Goal: Task Accomplishment & Management: Manage account settings

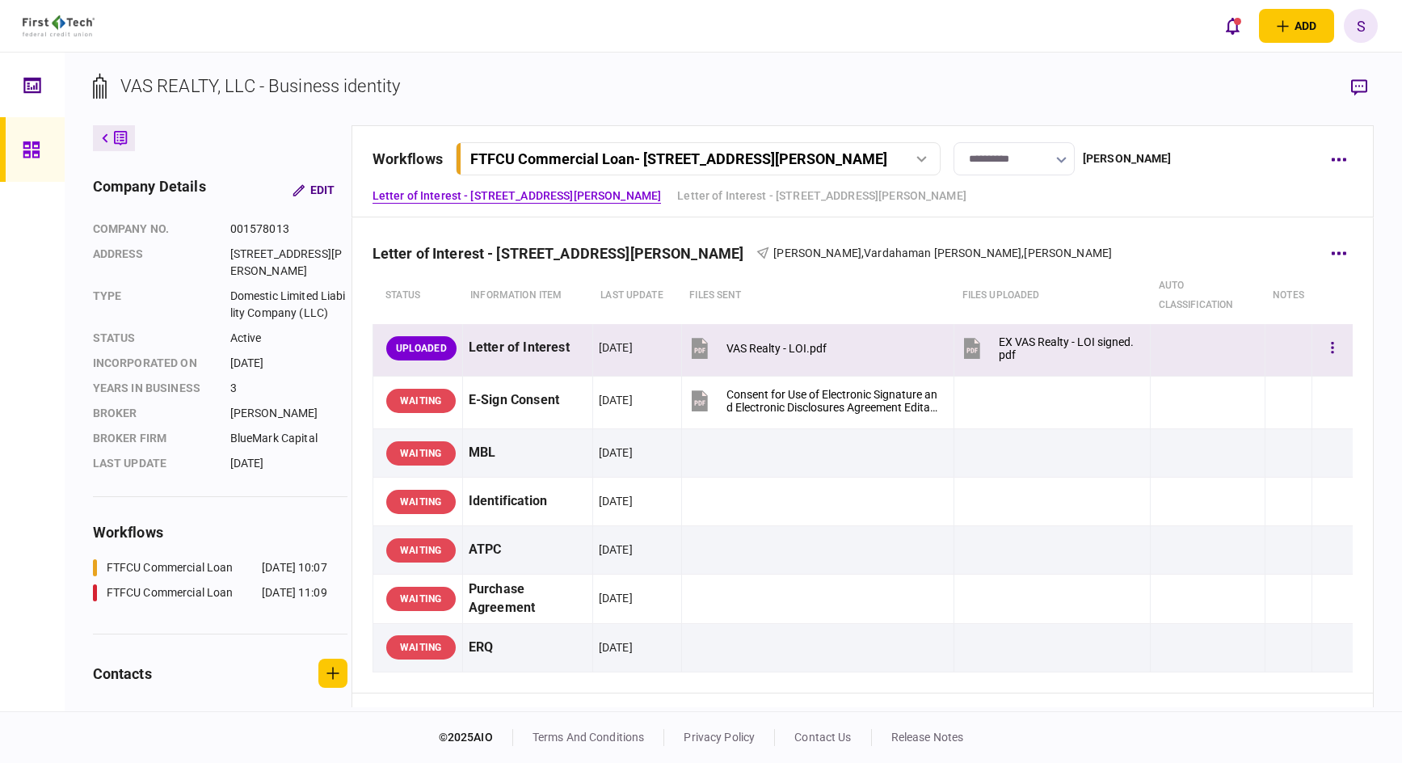
click at [1318, 331] on div at bounding box center [1332, 348] width 29 height 36
click at [1328, 351] on button "button" at bounding box center [1332, 348] width 29 height 29
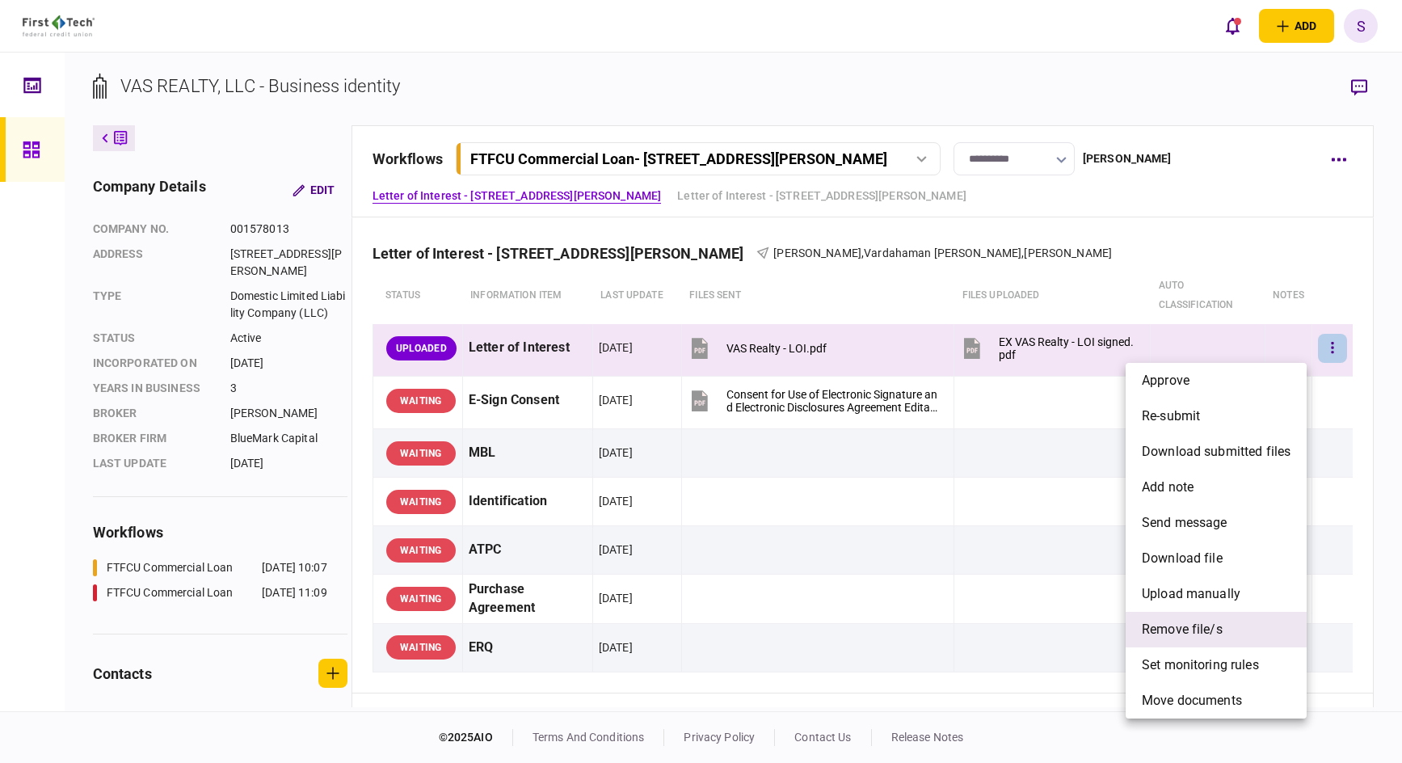
click at [1212, 626] on span "remove file/s" at bounding box center [1182, 629] width 81 height 19
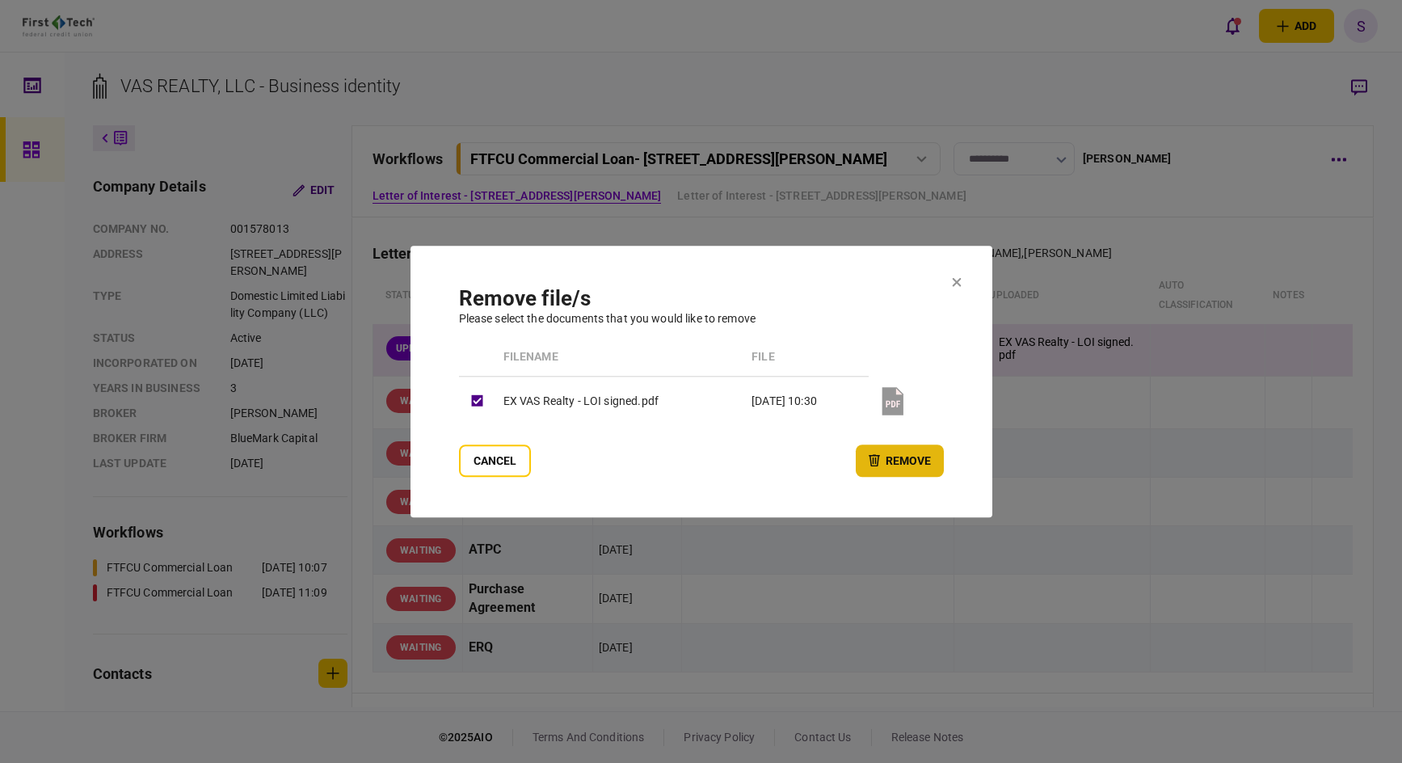
click at [857, 447] on button "remove" at bounding box center [900, 460] width 88 height 32
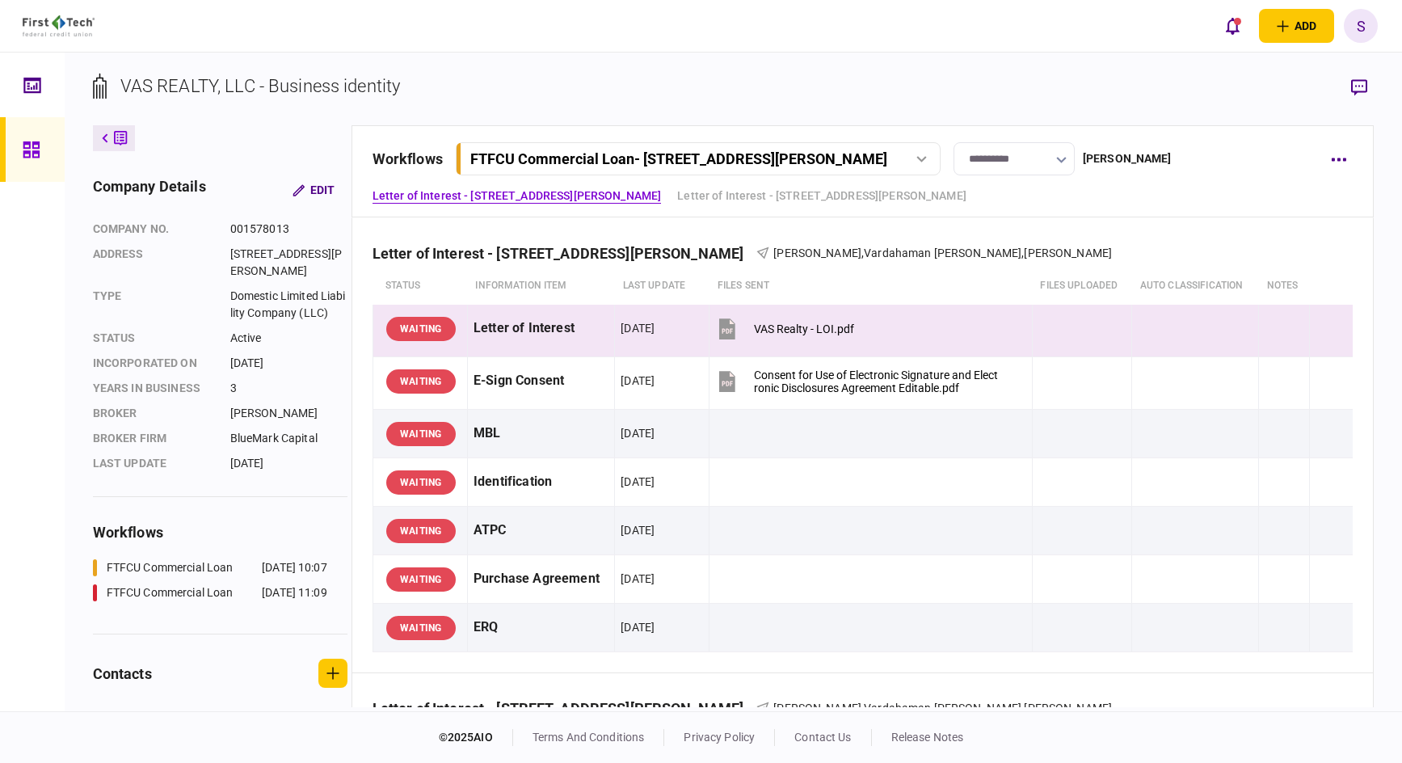
click at [934, 161] on div at bounding box center [922, 159] width 24 height 6
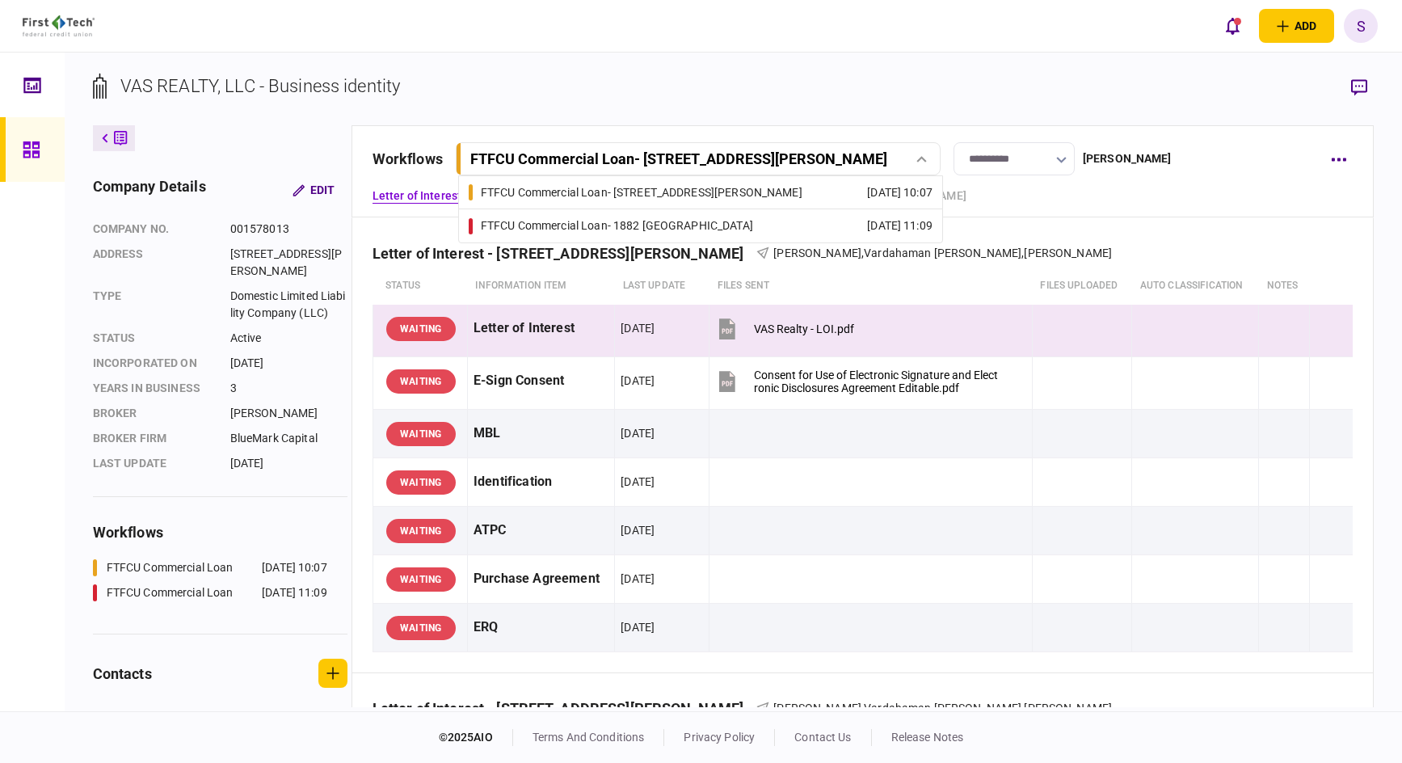
click at [612, 196] on div "FTFCU Commercial Loan - [STREET_ADDRESS][PERSON_NAME]" at bounding box center [642, 192] width 322 height 17
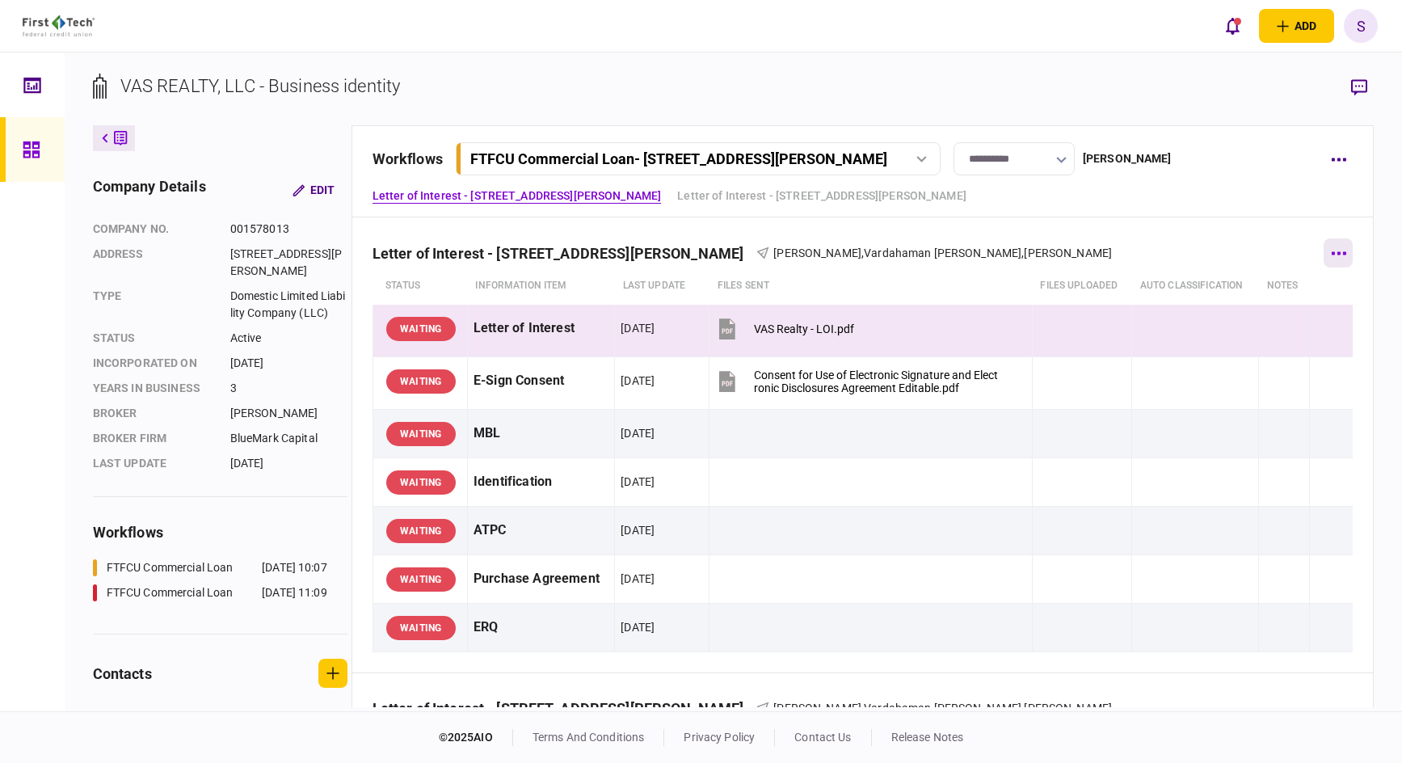
click at [1326, 250] on button "button" at bounding box center [1337, 252] width 29 height 29
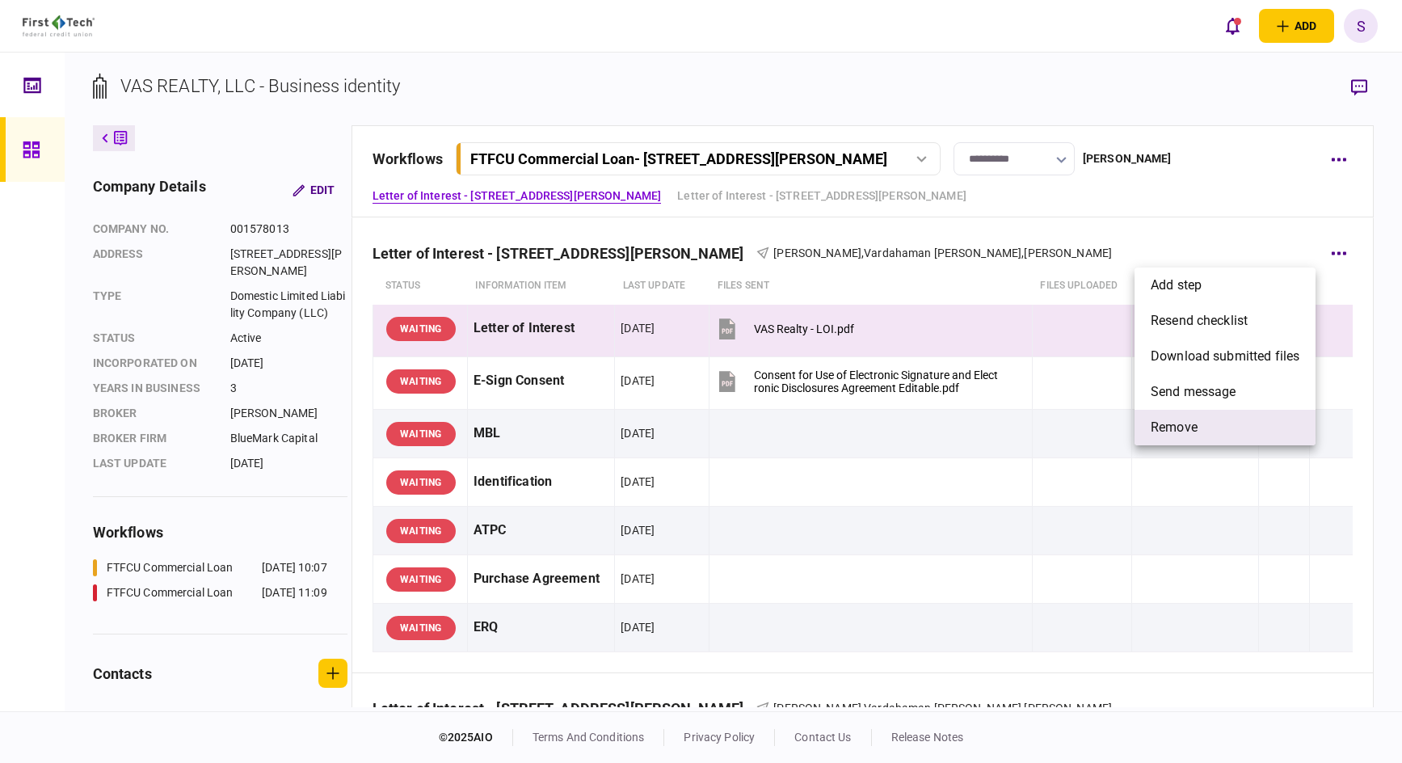
click at [1164, 431] on span "remove" at bounding box center [1173, 427] width 47 height 19
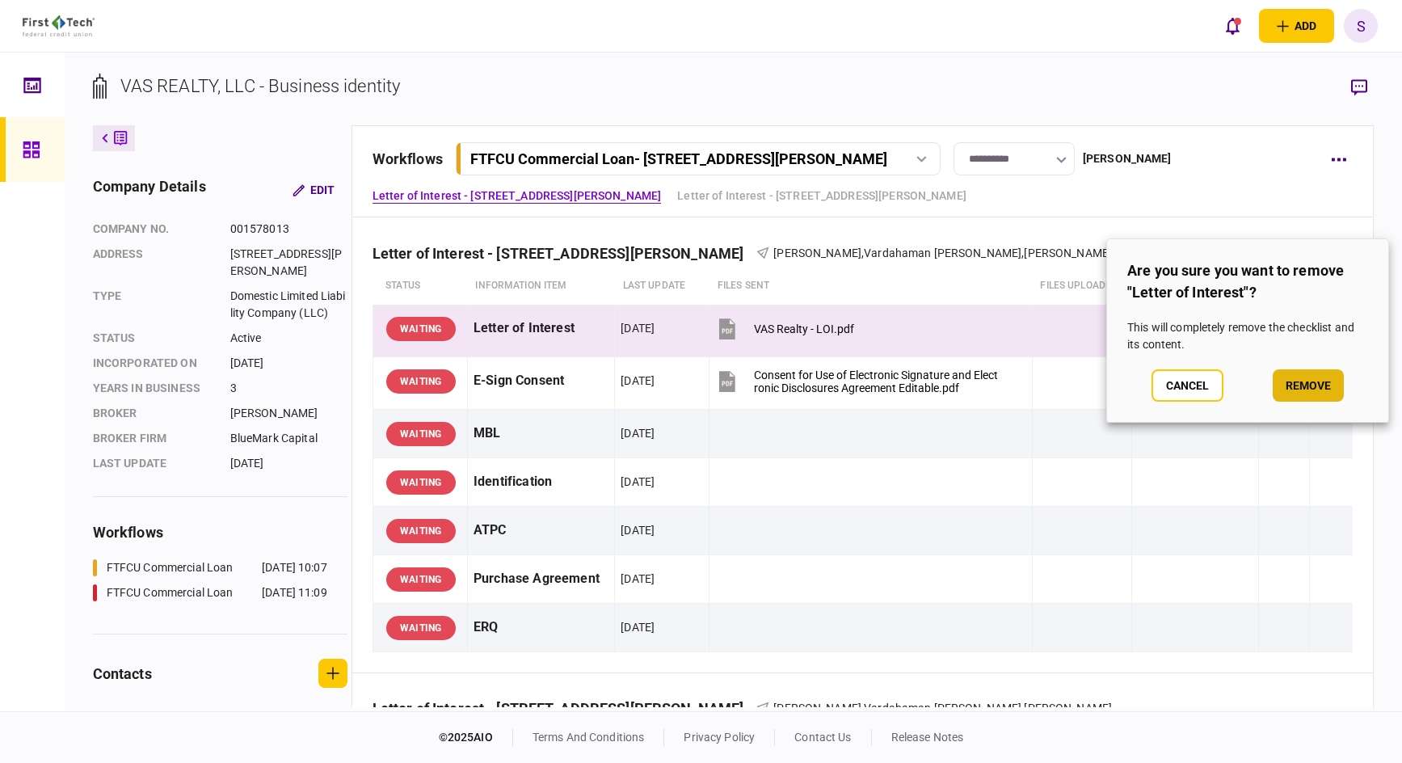
click at [1301, 385] on button "remove" at bounding box center [1307, 385] width 71 height 32
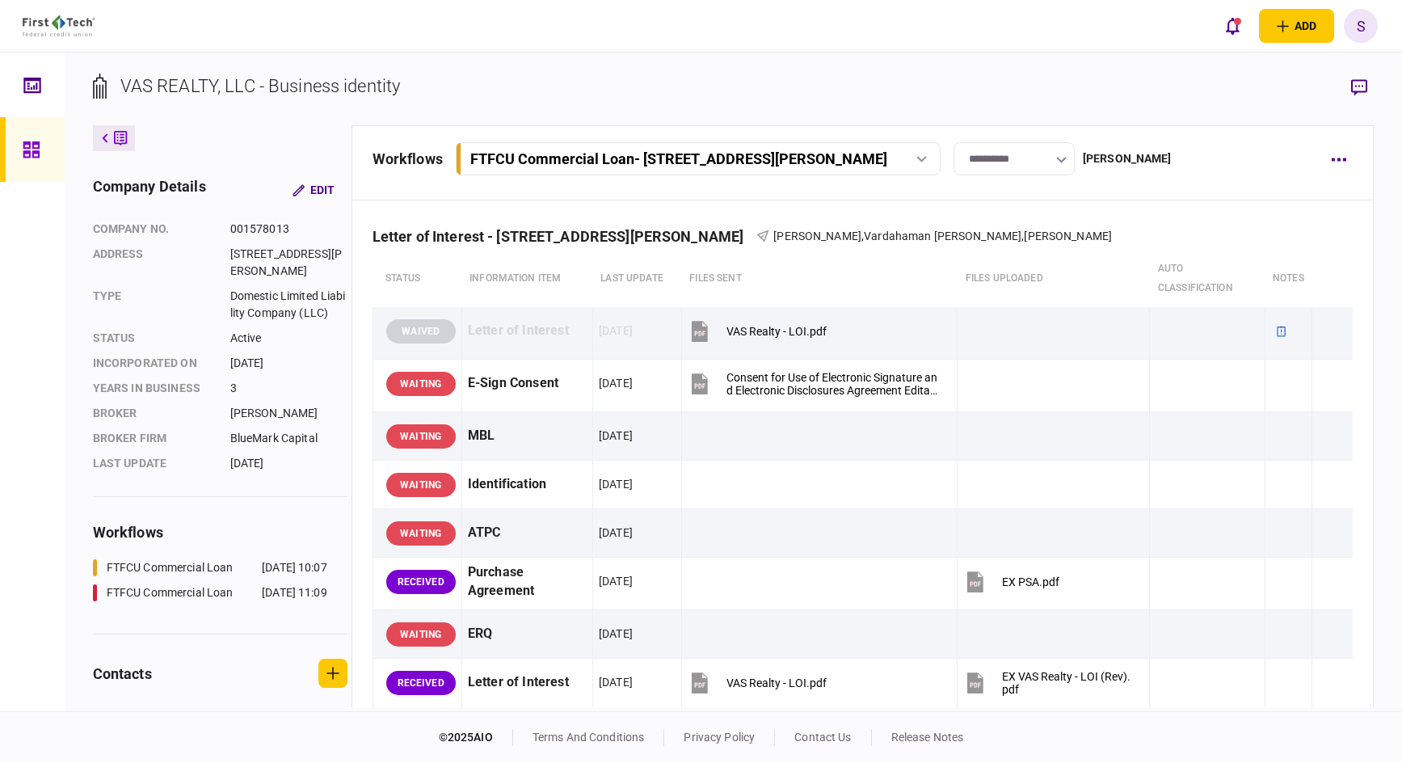
click at [18, 152] on link at bounding box center [32, 149] width 65 height 65
